Goal: Transaction & Acquisition: Obtain resource

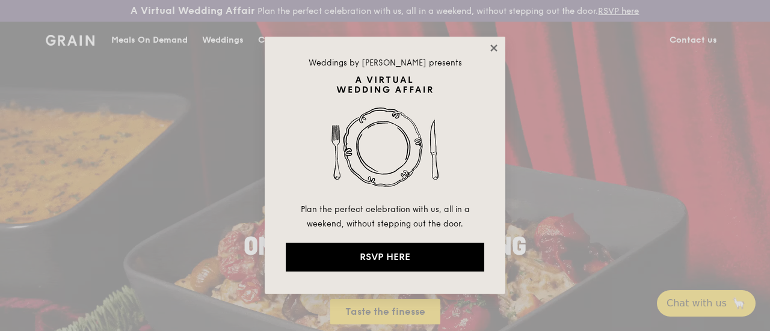
click at [492, 45] on icon at bounding box center [493, 48] width 7 height 7
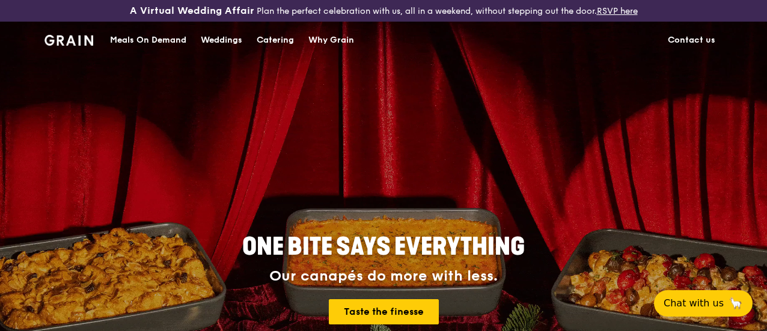
click at [285, 51] on div "Catering" at bounding box center [275, 40] width 37 height 36
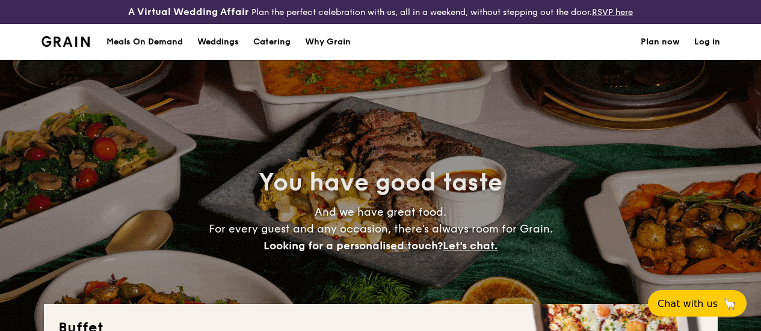
select select
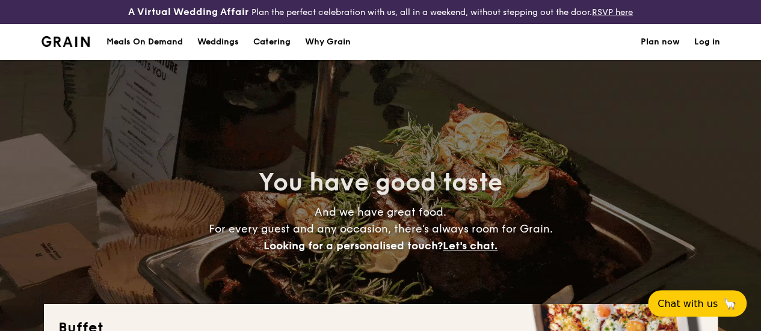
click at [161, 49] on div "Meals On Demand" at bounding box center [144, 42] width 76 height 36
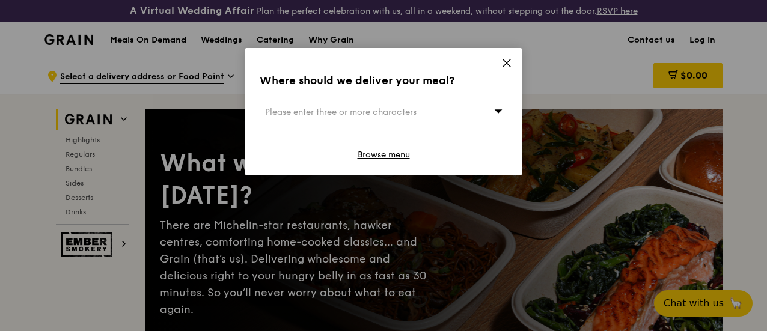
click at [507, 63] on icon at bounding box center [506, 63] width 7 height 7
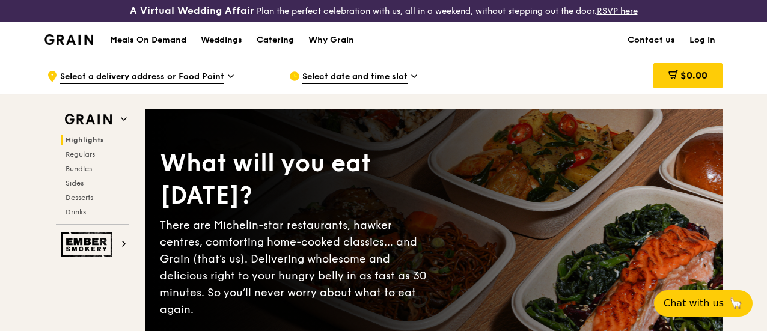
click at [272, 52] on div "Catering" at bounding box center [275, 40] width 37 height 36
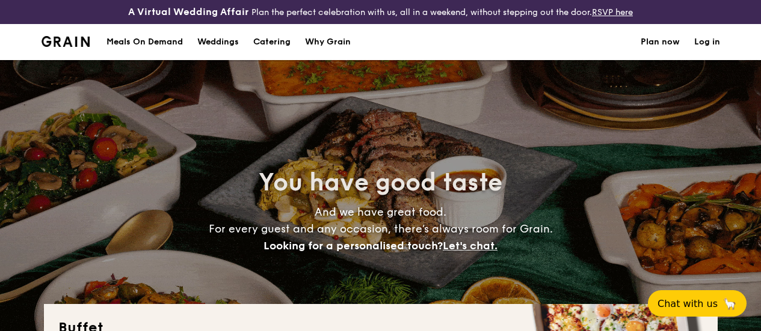
select select
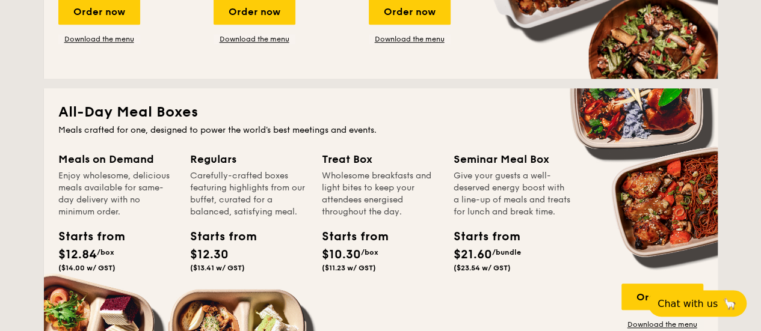
scroll to position [541, 0]
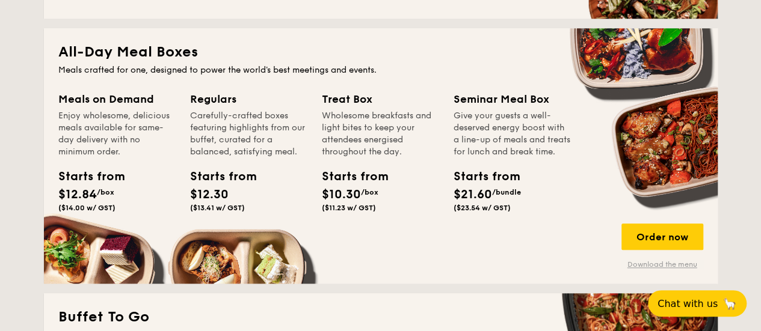
click at [665, 269] on link "Download the menu" at bounding box center [662, 265] width 82 height 10
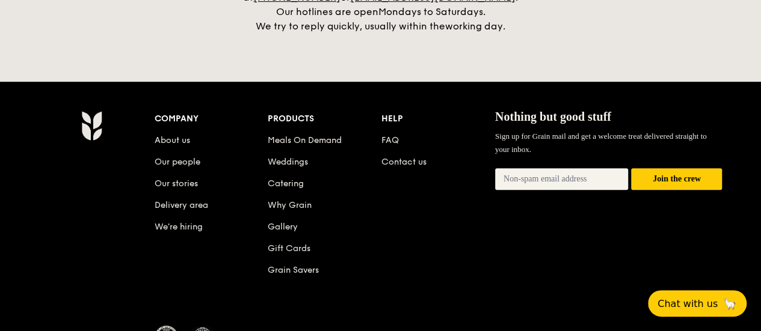
scroll to position [2639, 0]
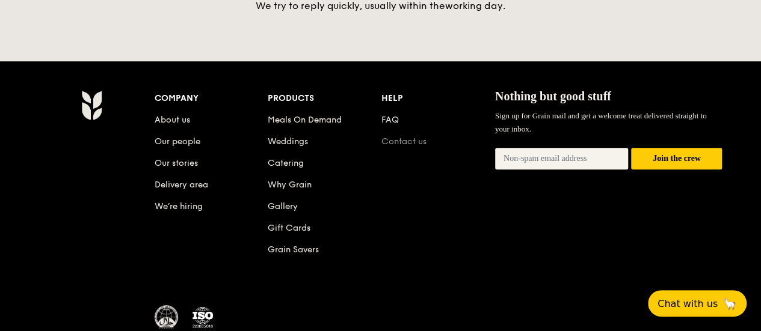
click at [392, 140] on link "Contact us" at bounding box center [403, 142] width 45 height 10
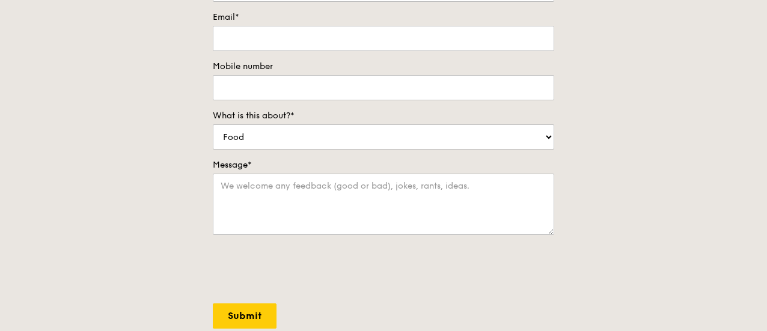
scroll to position [120, 0]
